Goal: Transaction & Acquisition: Obtain resource

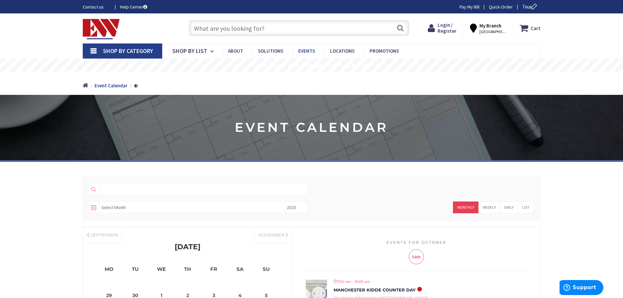
click at [303, 50] on span "Events" at bounding box center [306, 51] width 17 height 6
click at [386, 49] on span "Promotions" at bounding box center [383, 51] width 29 height 6
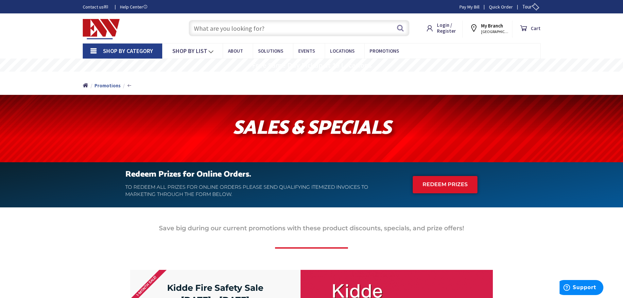
click at [477, 31] on icon at bounding box center [475, 28] width 12 height 12
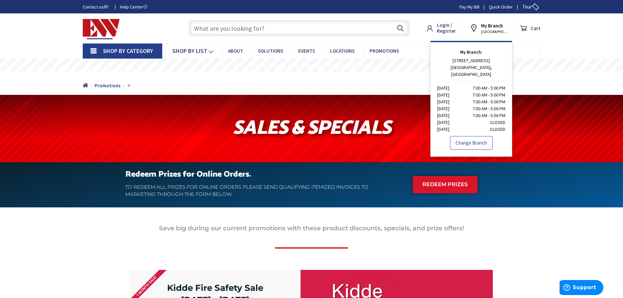
click at [468, 136] on link "Change Branch" at bounding box center [471, 143] width 42 height 14
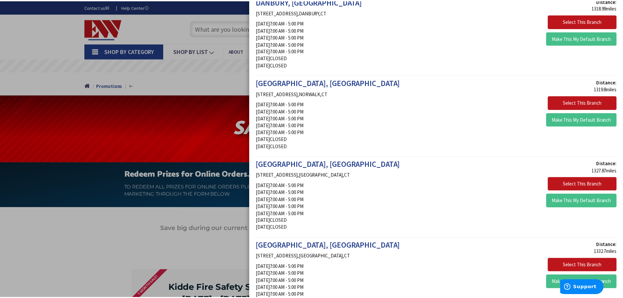
scroll to position [261, 0]
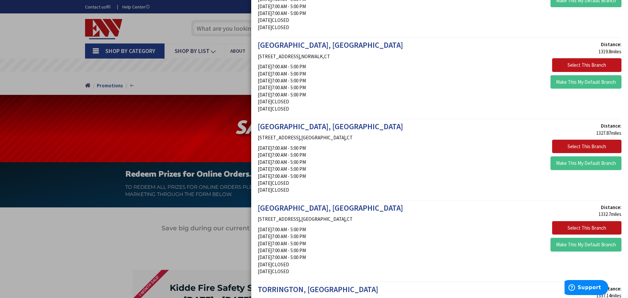
click at [286, 209] on span "[GEOGRAPHIC_DATA], [GEOGRAPHIC_DATA]" at bounding box center [330, 208] width 145 height 10
click at [601, 227] on button "Select This Branch" at bounding box center [586, 228] width 69 height 14
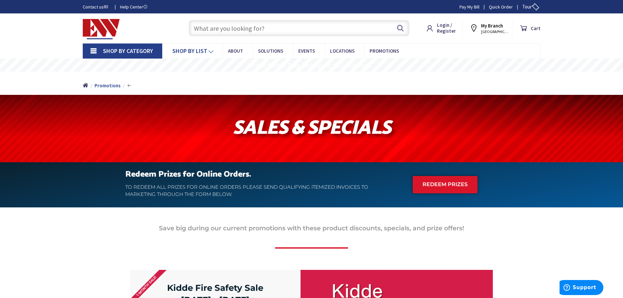
click at [210, 51] on icon at bounding box center [212, 51] width 8 height 14
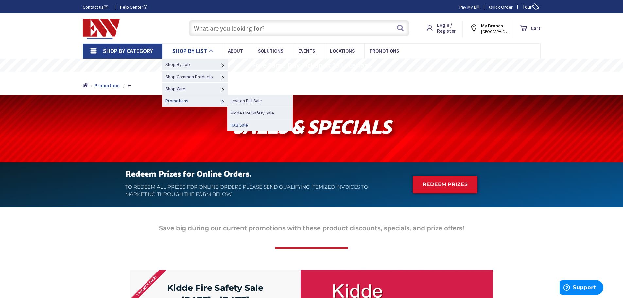
click at [256, 124] on link "RAB Sale" at bounding box center [259, 125] width 65 height 12
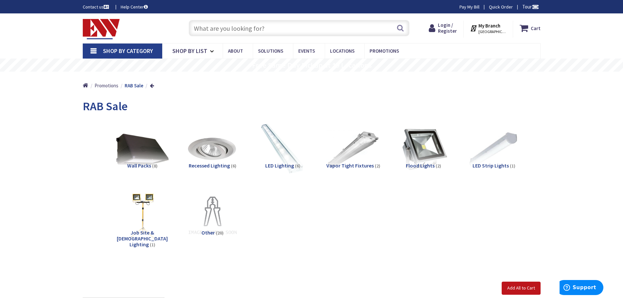
click at [96, 51] on link "Shop By Category" at bounding box center [122, 50] width 79 height 15
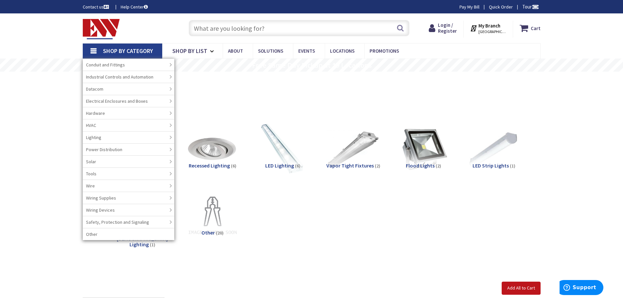
click at [27, 87] on div "Home Promotions RAB Sale" at bounding box center [311, 83] width 623 height 23
